Goal: Navigation & Orientation: Find specific page/section

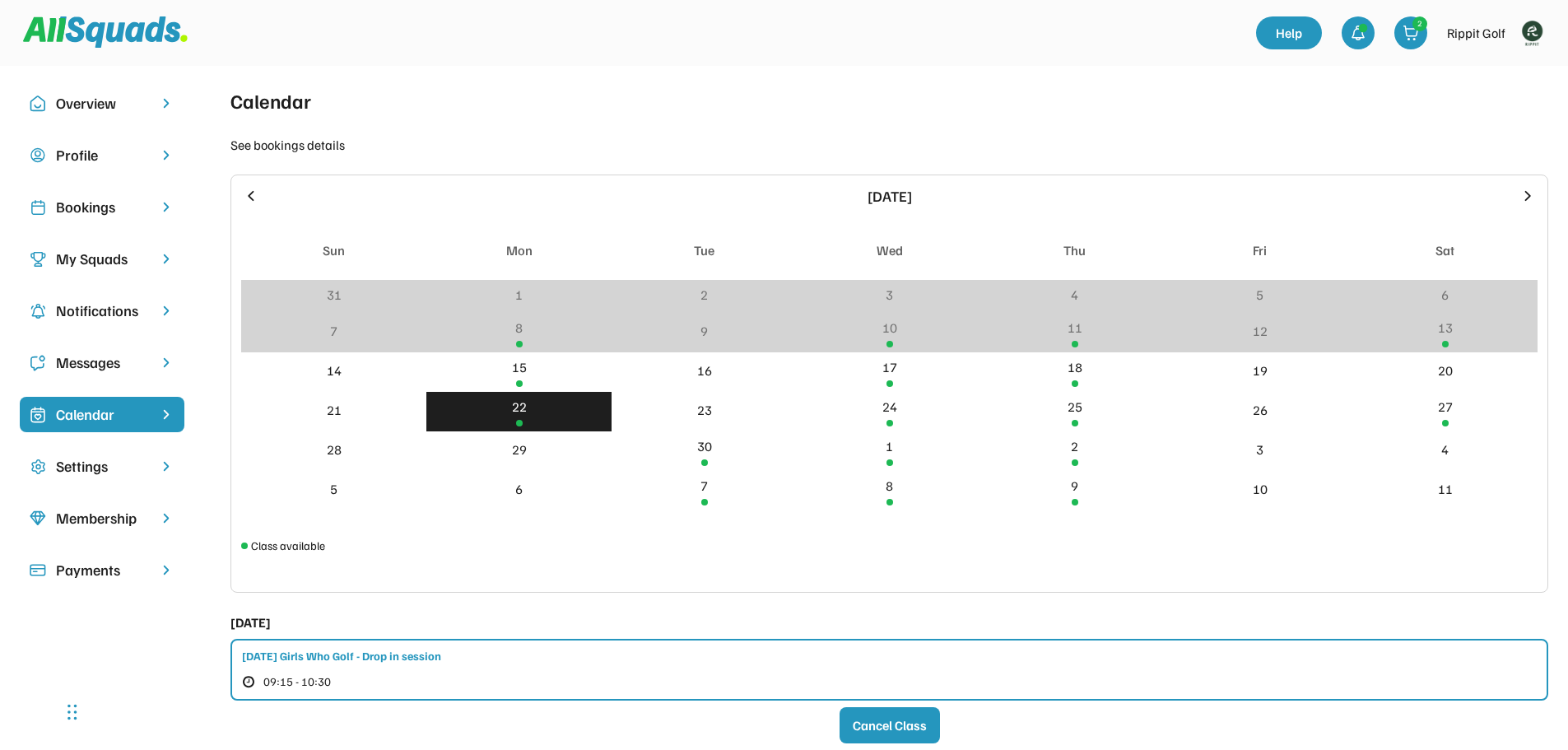
click at [1533, 34] on img at bounding box center [1532, 33] width 33 height 33
click at [1531, 29] on img at bounding box center [1532, 33] width 33 height 33
click at [1490, 34] on div "Rippit Golf" at bounding box center [1476, 33] width 58 height 20
click at [1531, 32] on img at bounding box center [1532, 33] width 33 height 33
click at [705, 102] on div "Calendar See bookings details [DATE] Sun Mon Tue Wed Thu Fri Sat 31 1 2 3 4 5 6…" at bounding box center [889, 519] width 1318 height 868
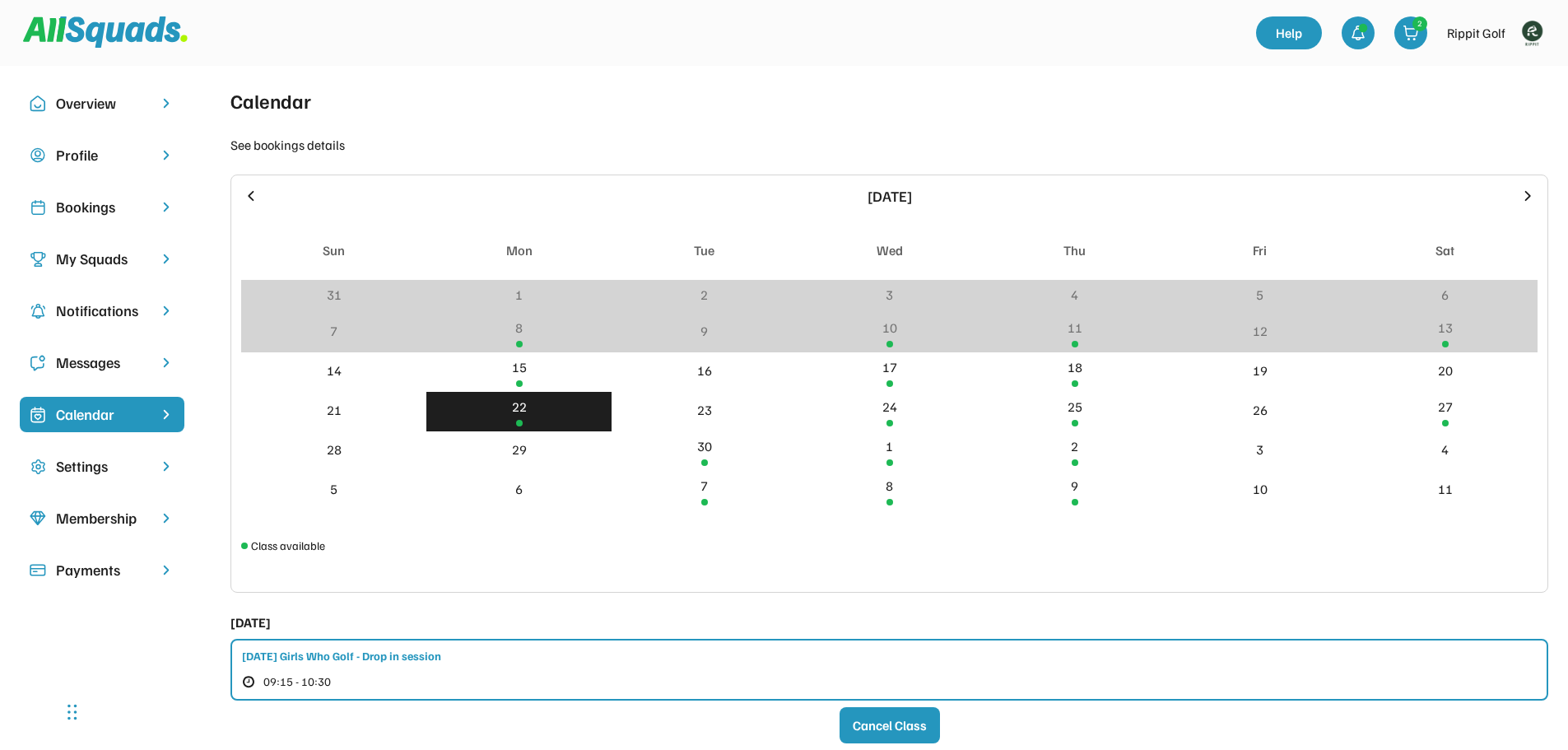
click at [96, 196] on div "Bookings" at bounding box center [101, 207] width 92 height 22
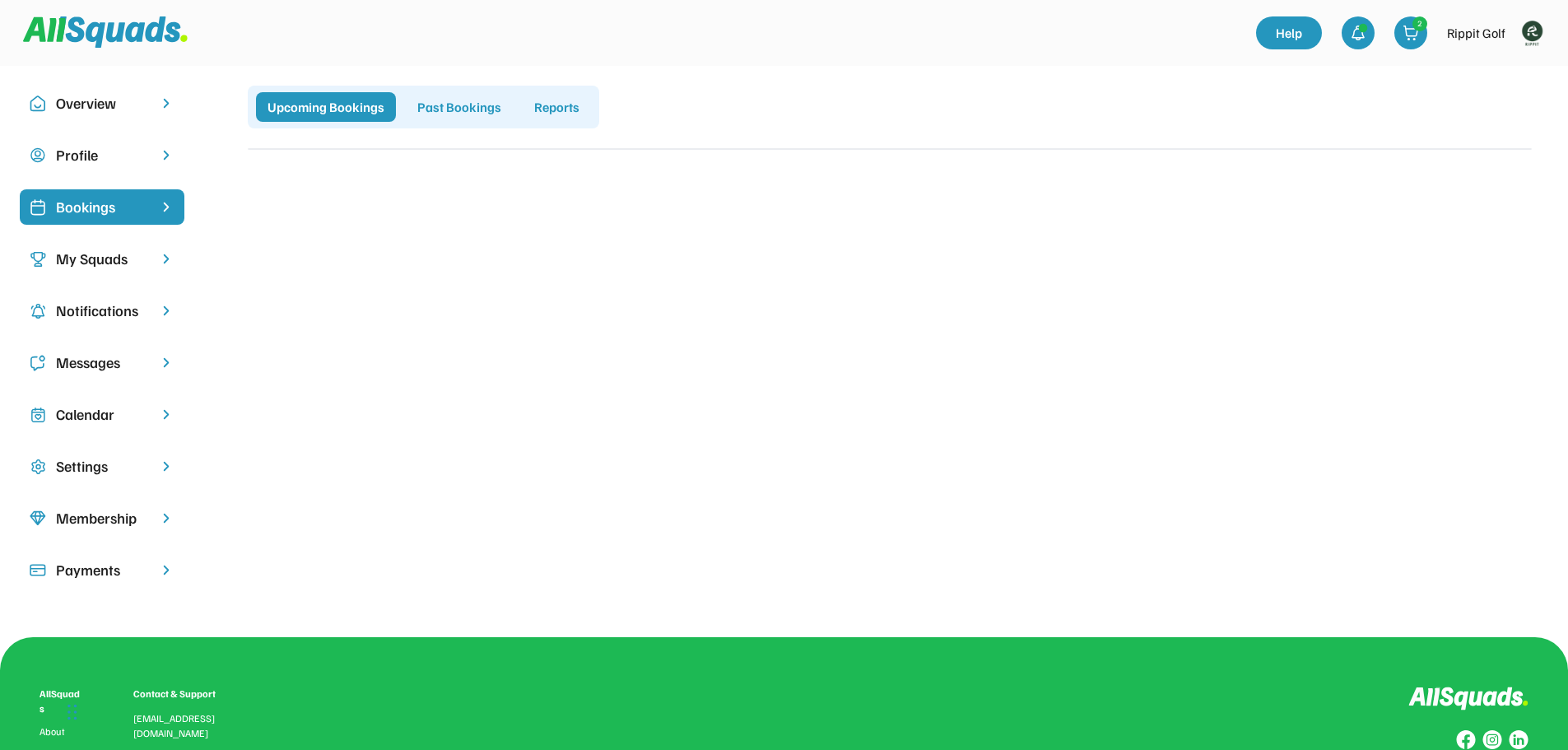
click at [132, 256] on div "My Squads" at bounding box center [101, 259] width 92 height 22
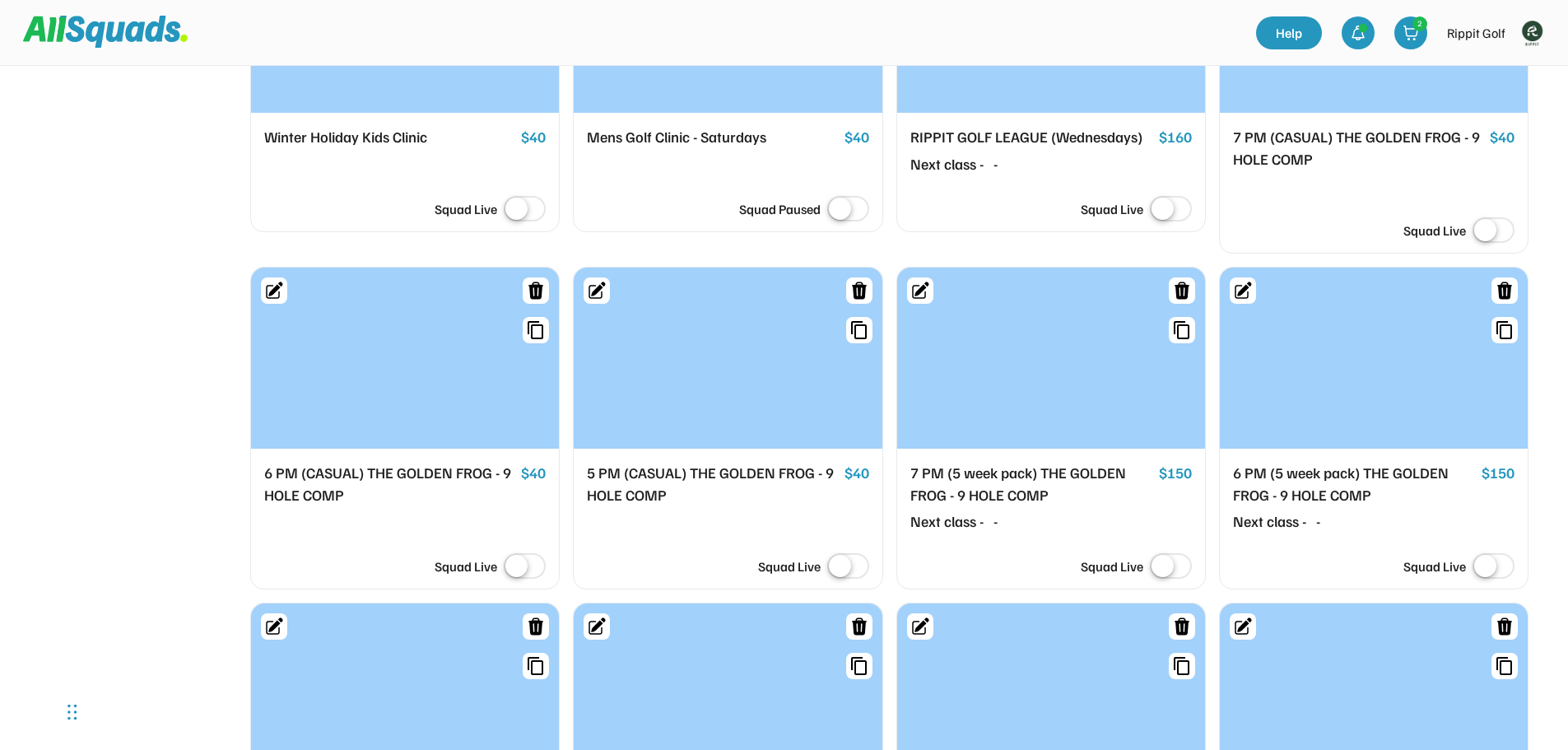
scroll to position [1648, 0]
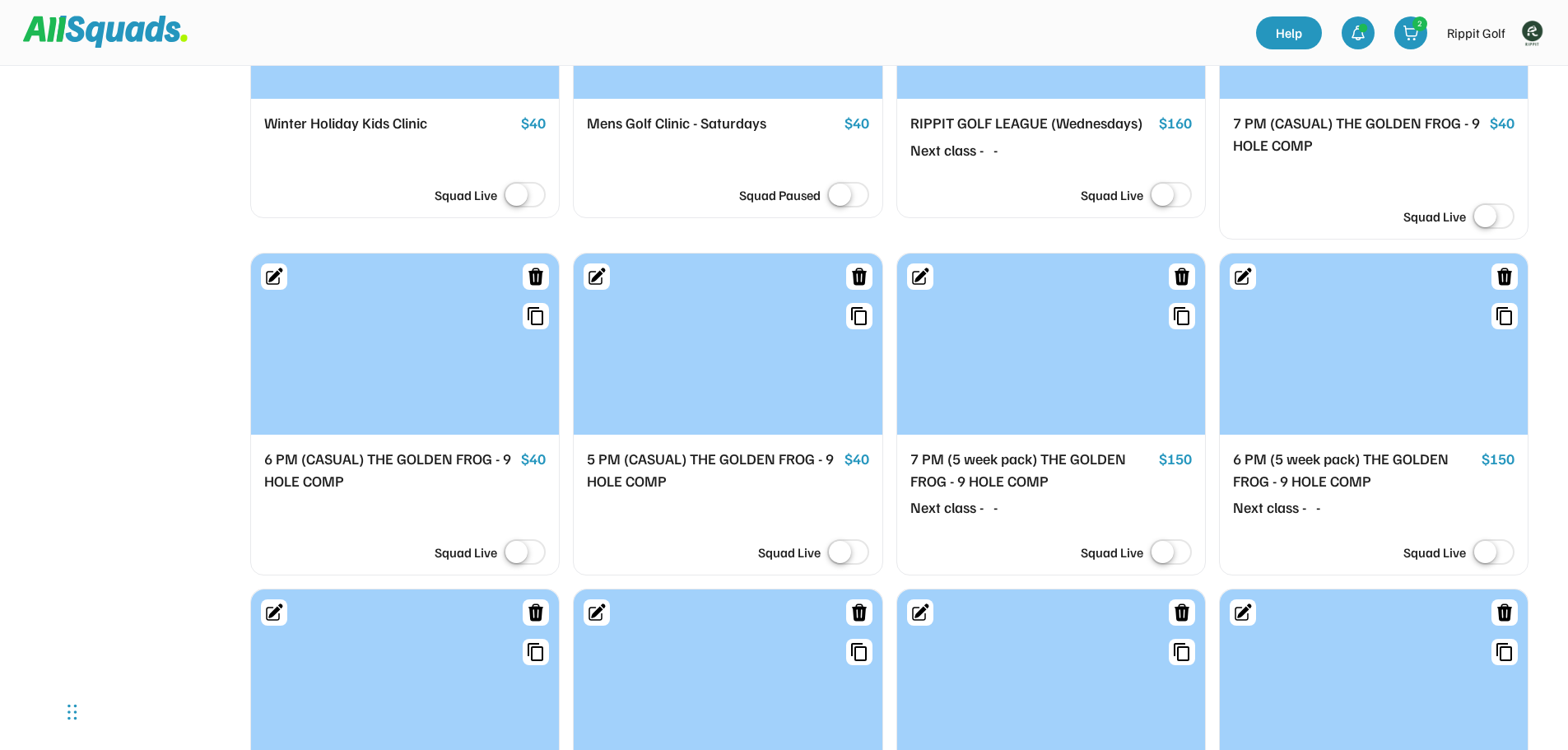
click at [464, 389] on div at bounding box center [405, 344] width 308 height 181
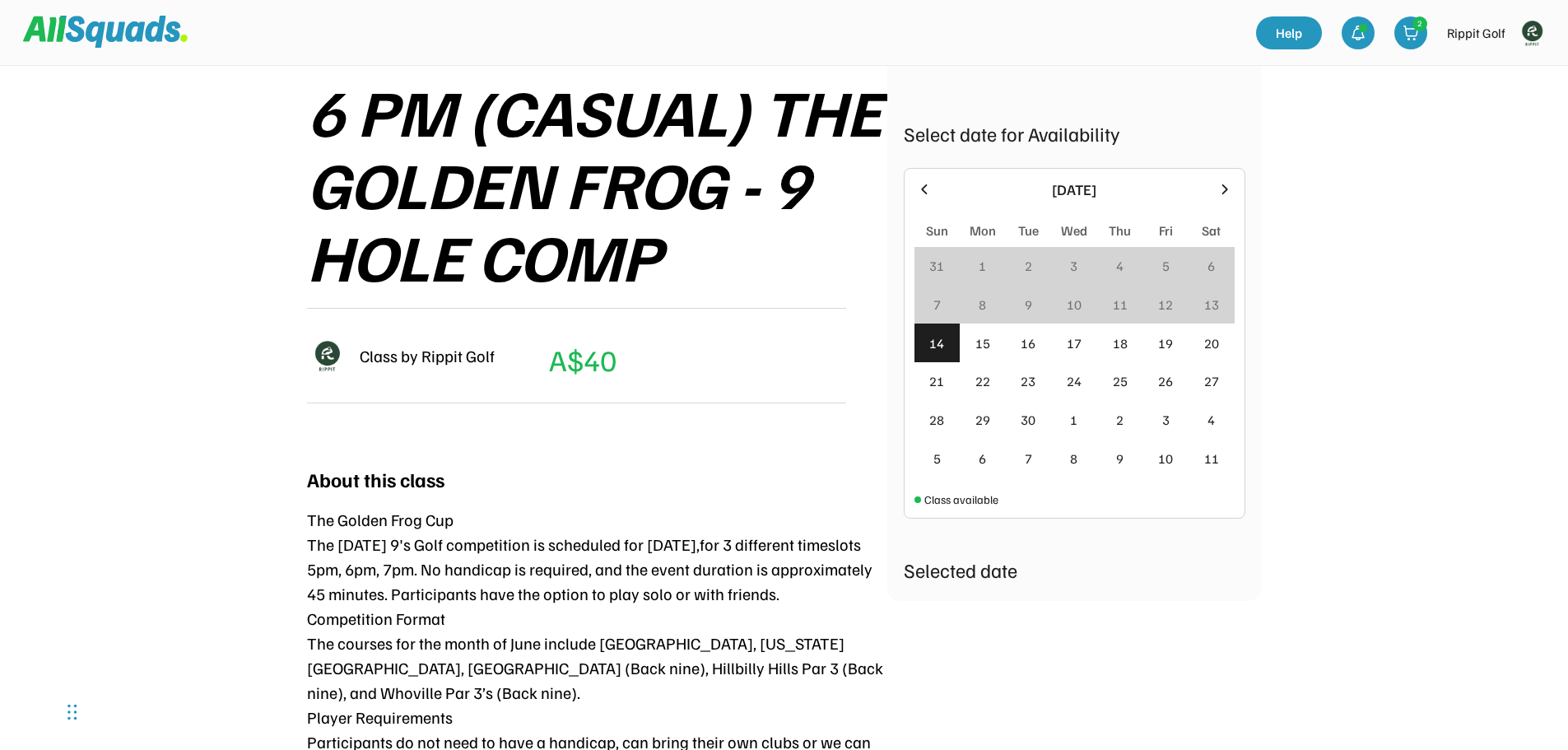
scroll to position [247, 0]
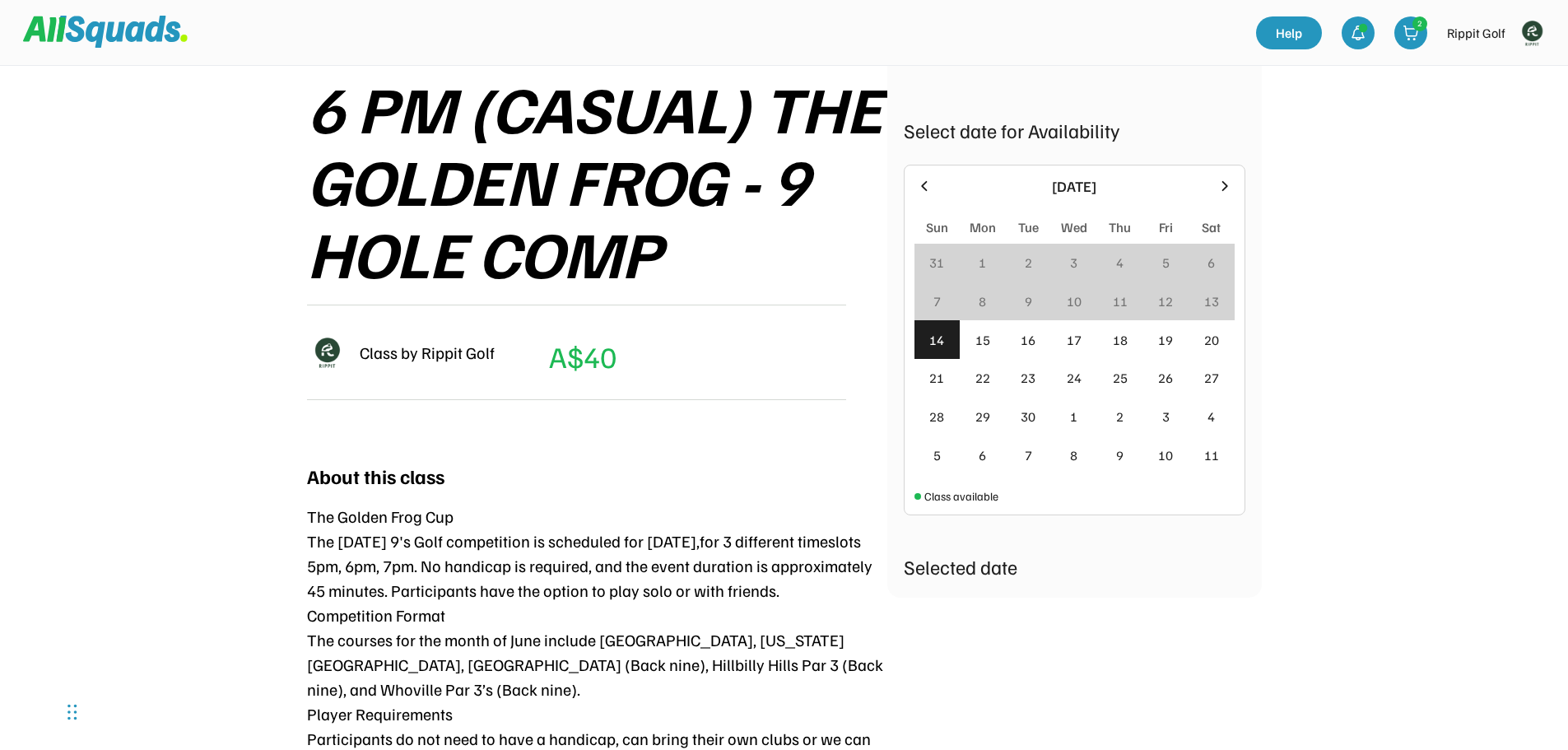
click at [938, 345] on div "14" at bounding box center [936, 340] width 14 height 20
click at [976, 343] on div "15" at bounding box center [982, 340] width 14 height 20
click at [987, 344] on div "15" at bounding box center [982, 340] width 14 height 20
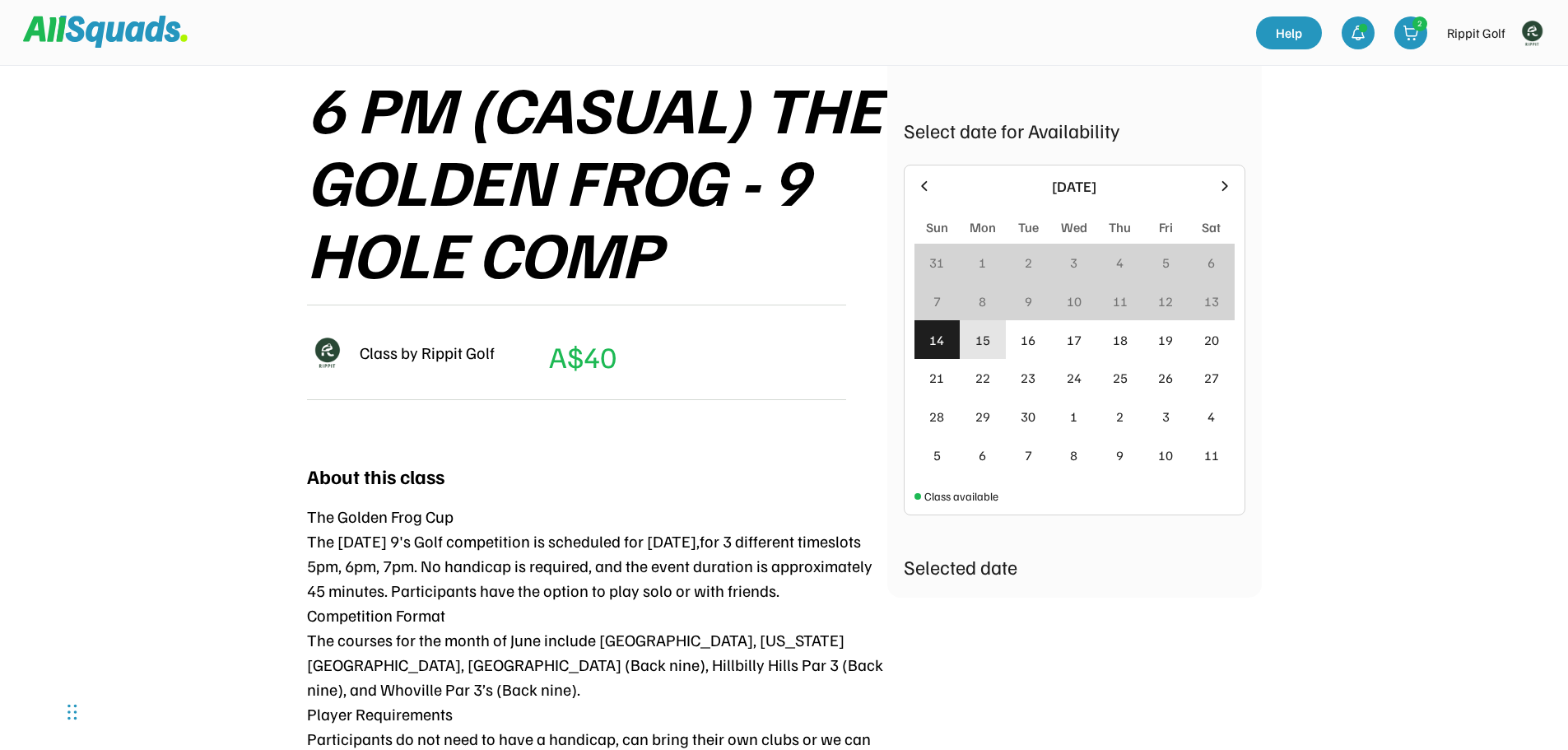
click at [987, 344] on div "15" at bounding box center [982, 340] width 14 height 20
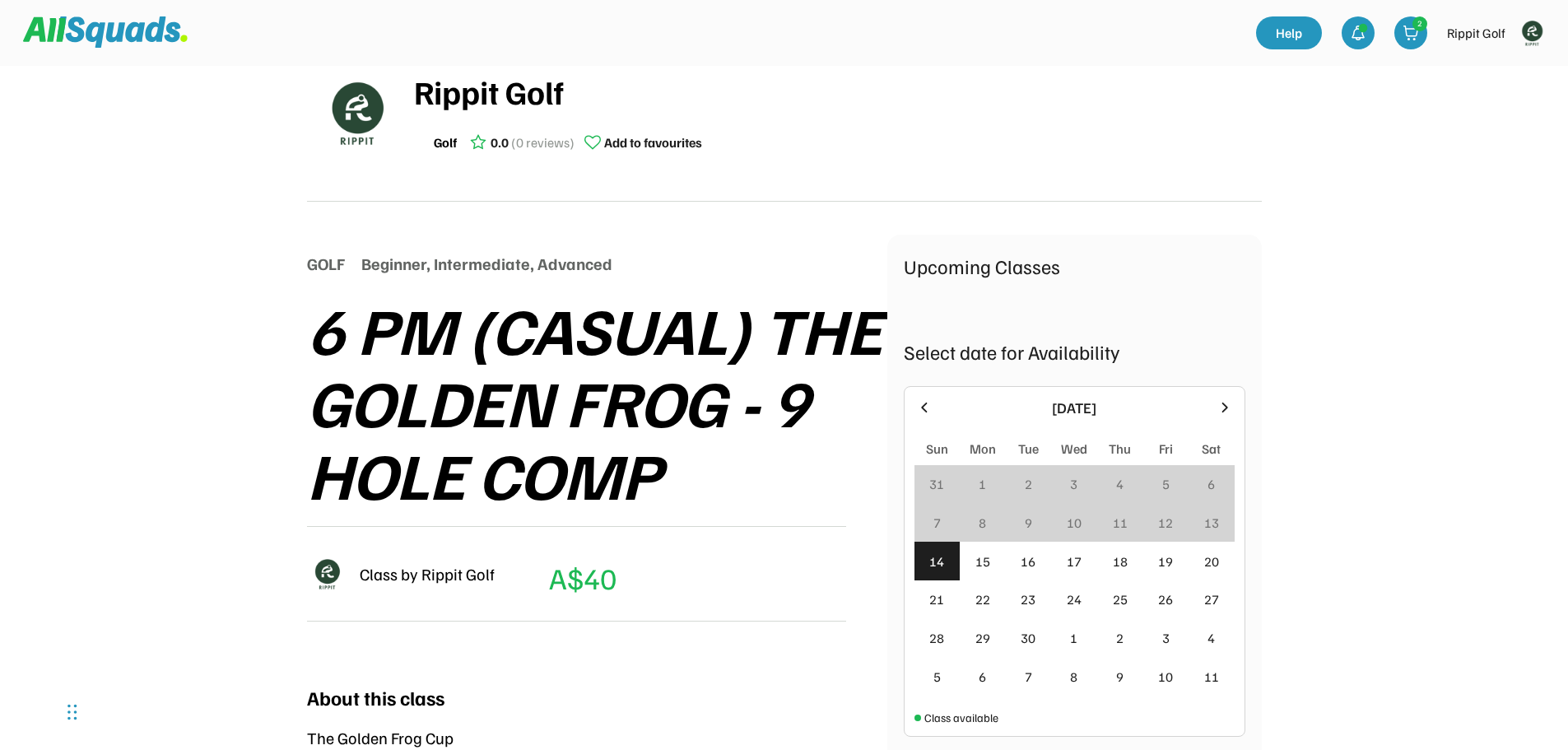
scroll to position [0, 0]
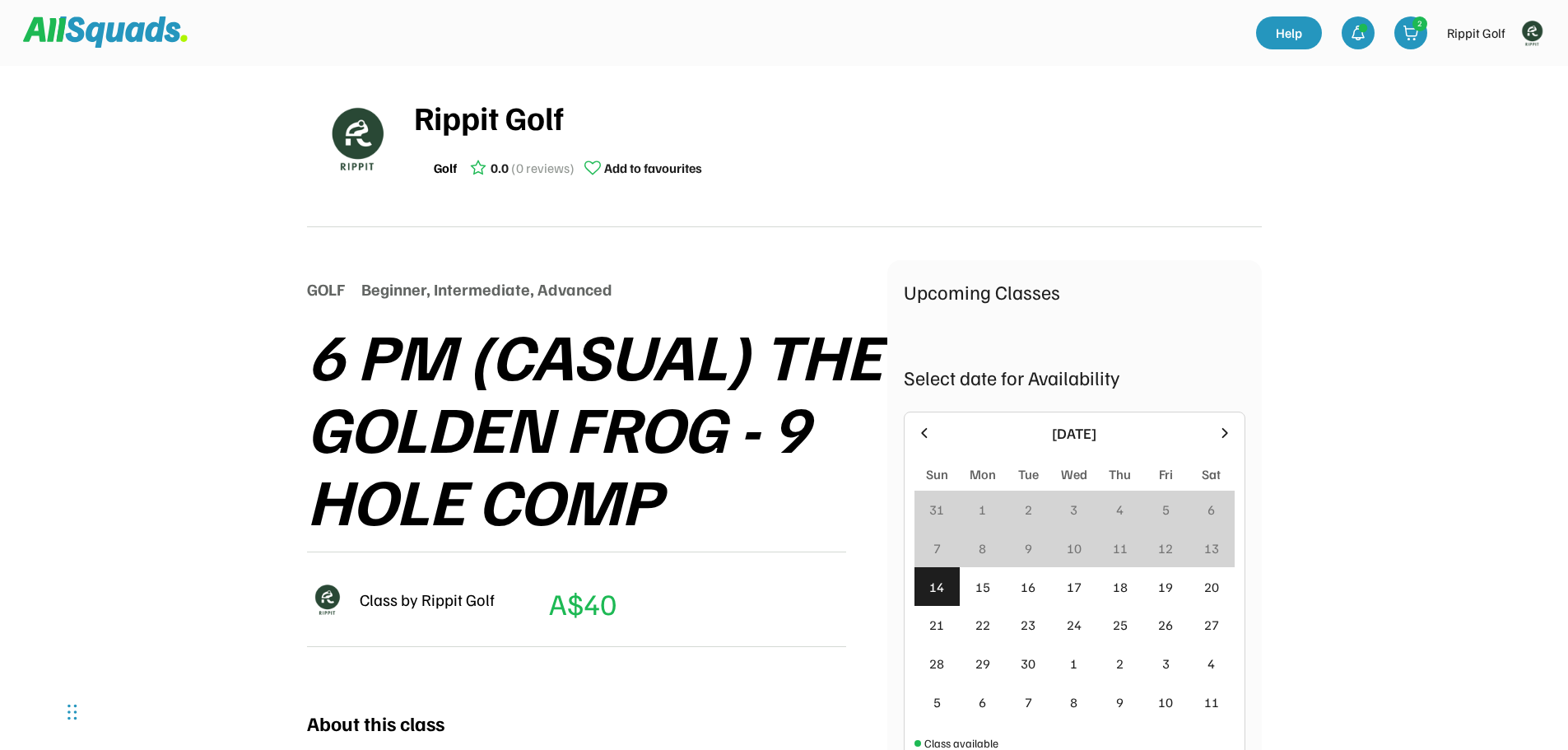
click at [367, 125] on img at bounding box center [356, 138] width 82 height 82
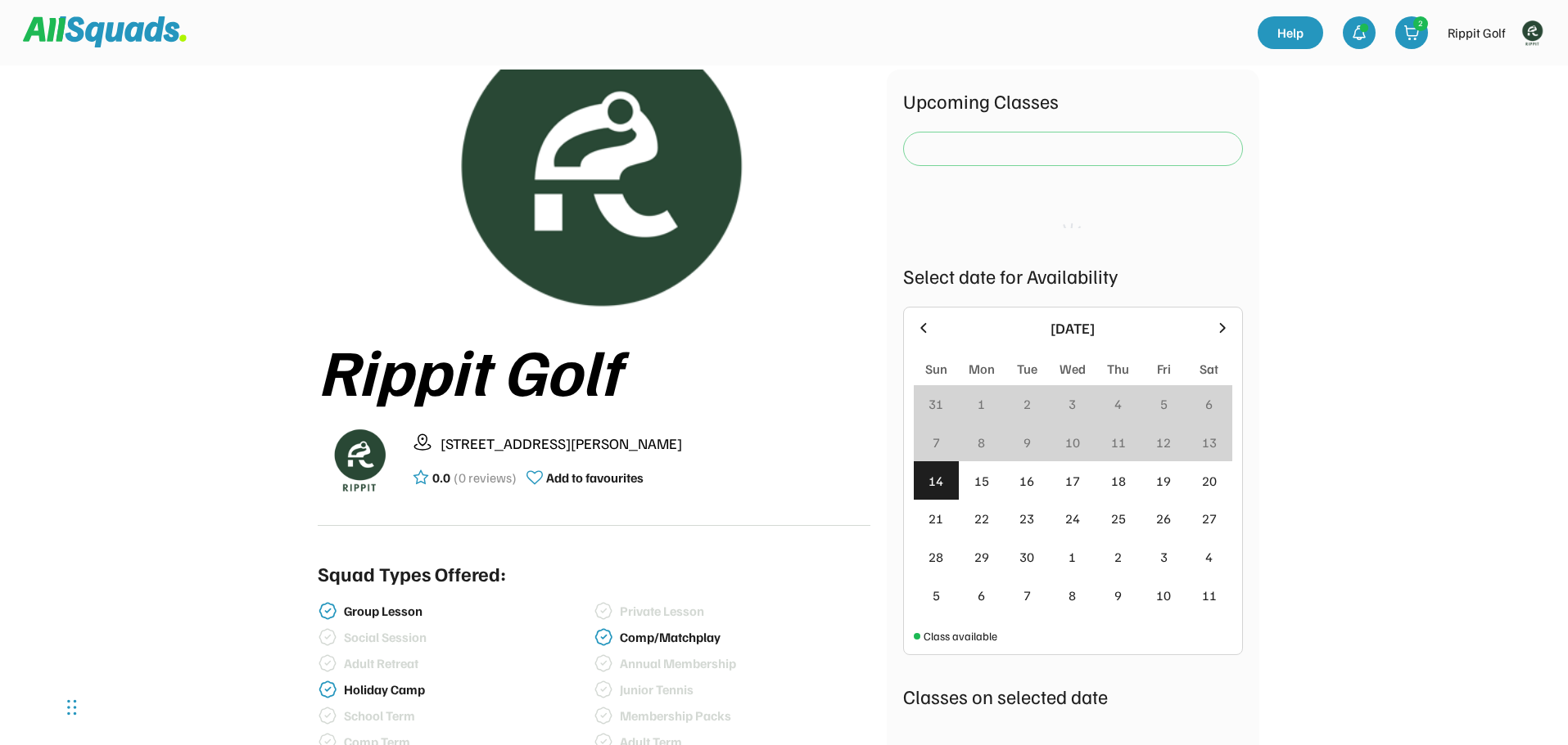
scroll to position [245, 0]
